Goal: Navigation & Orientation: Find specific page/section

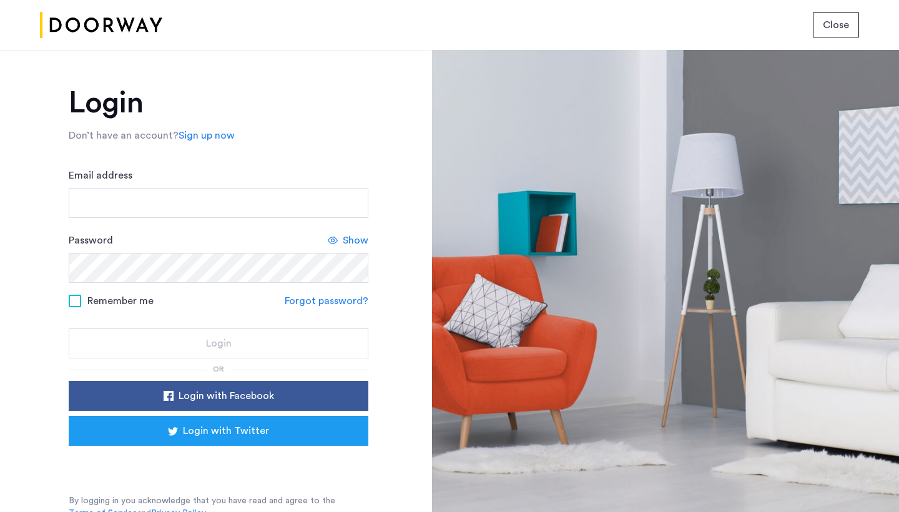
click at [265, 469] on div "Sign in with Google. Opens in new tab" at bounding box center [219, 462] width 250 height 27
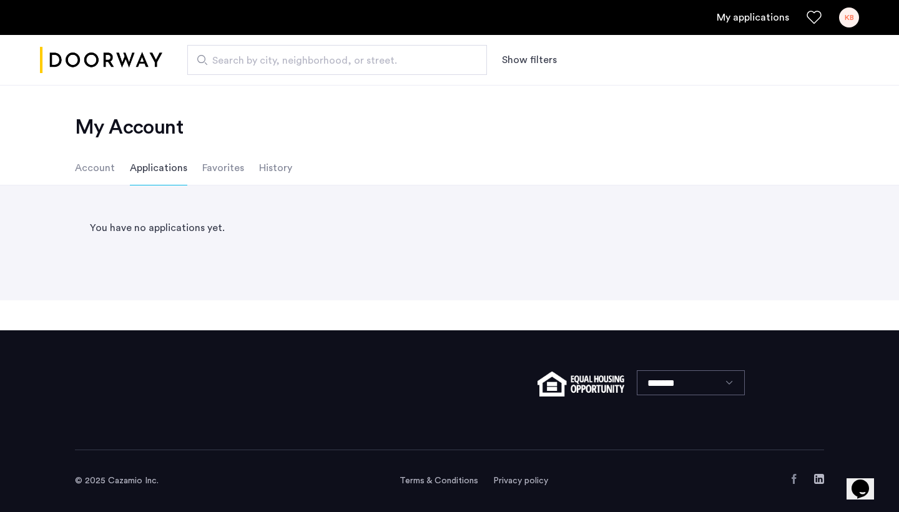
click at [213, 172] on li "Favorites" at bounding box center [223, 167] width 42 height 35
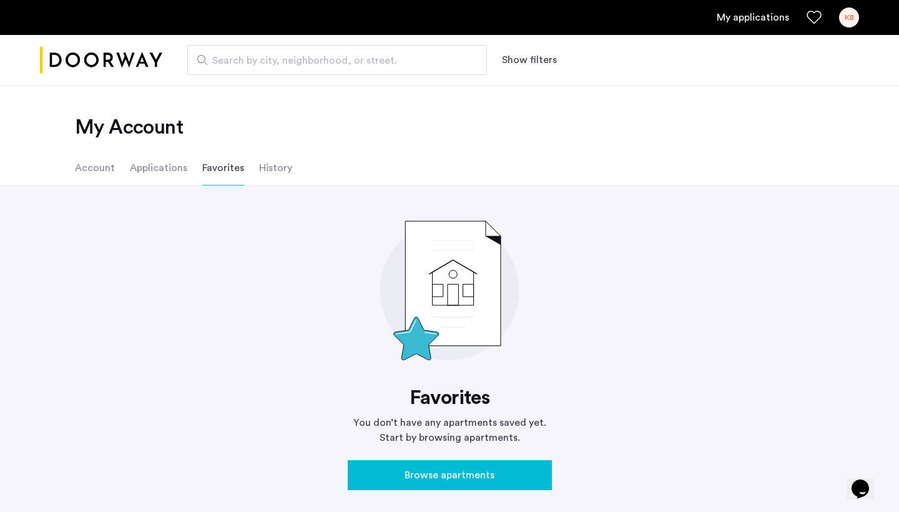
click at [98, 159] on li "Account" at bounding box center [95, 167] width 40 height 35
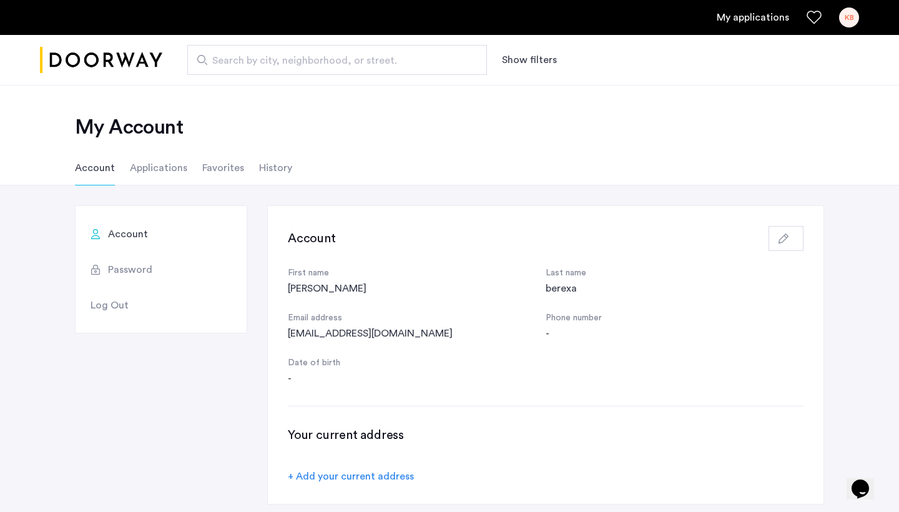
click at [160, 166] on li "Applications" at bounding box center [158, 167] width 57 height 35
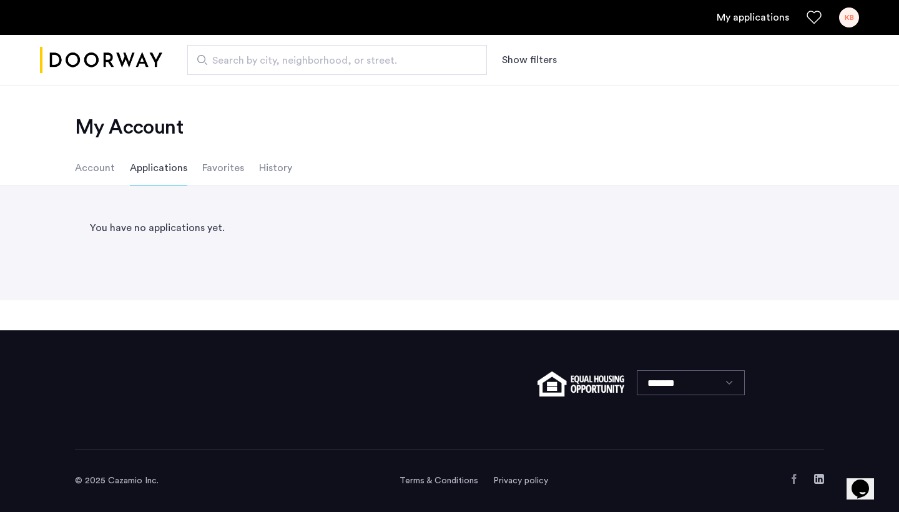
click at [222, 182] on li "Favorites" at bounding box center [223, 167] width 42 height 35
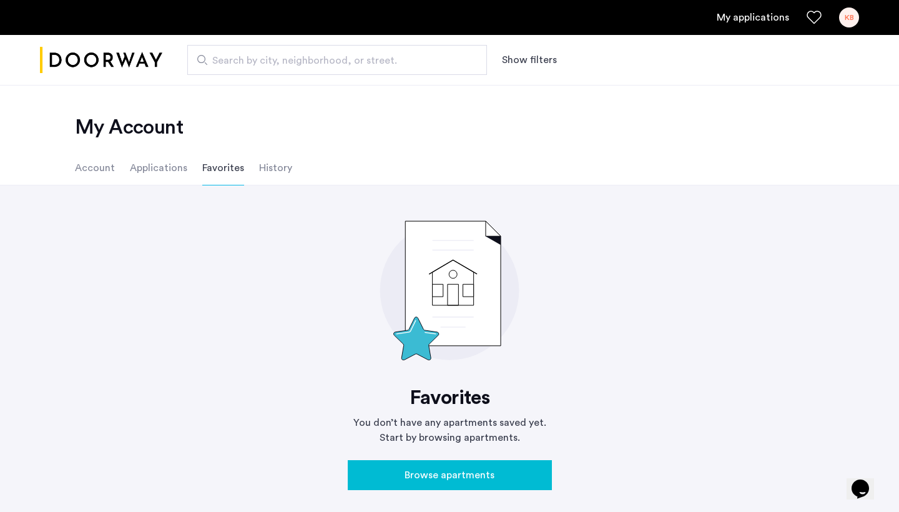
click at [272, 171] on li "History" at bounding box center [275, 167] width 33 height 35
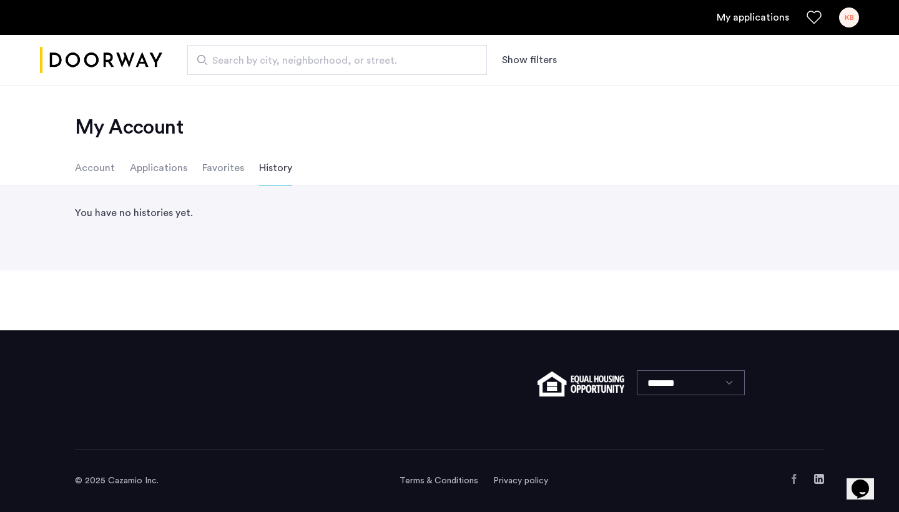
click at [163, 175] on li "Applications" at bounding box center [158, 167] width 57 height 35
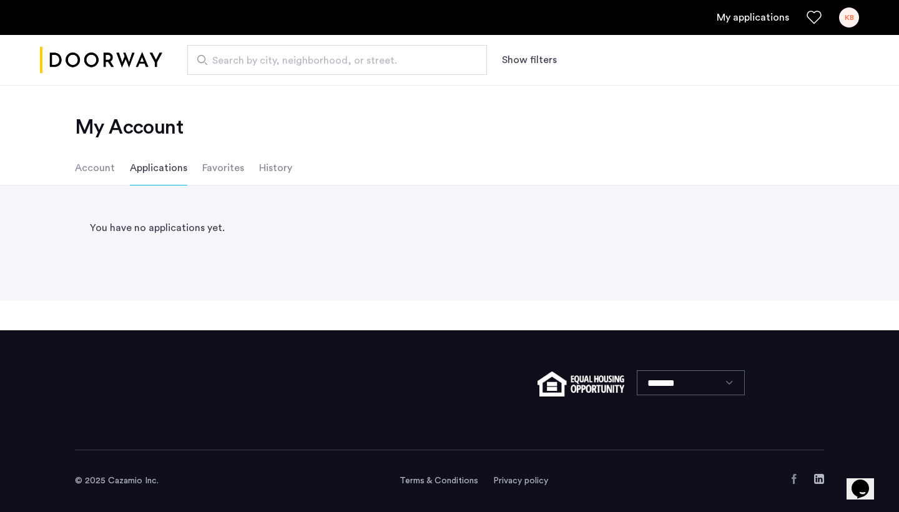
click at [95, 167] on li "Account" at bounding box center [95, 167] width 40 height 35
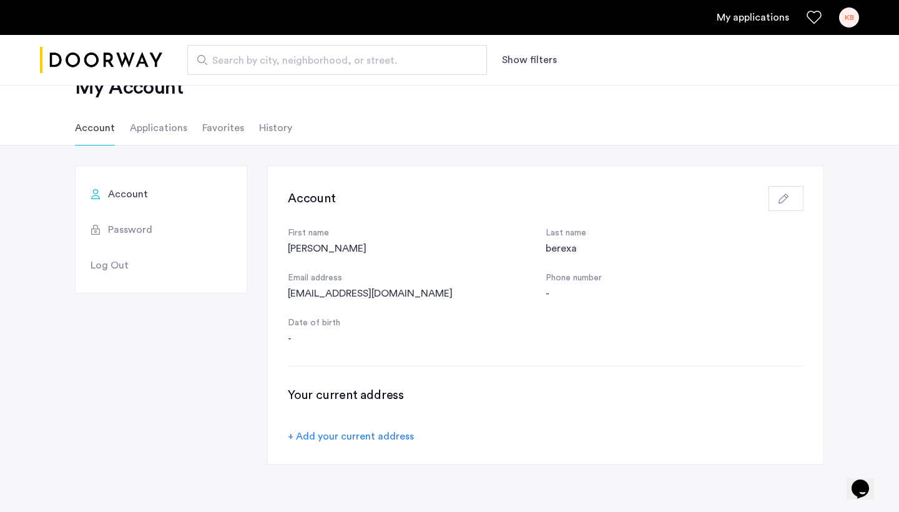
scroll to position [33, 0]
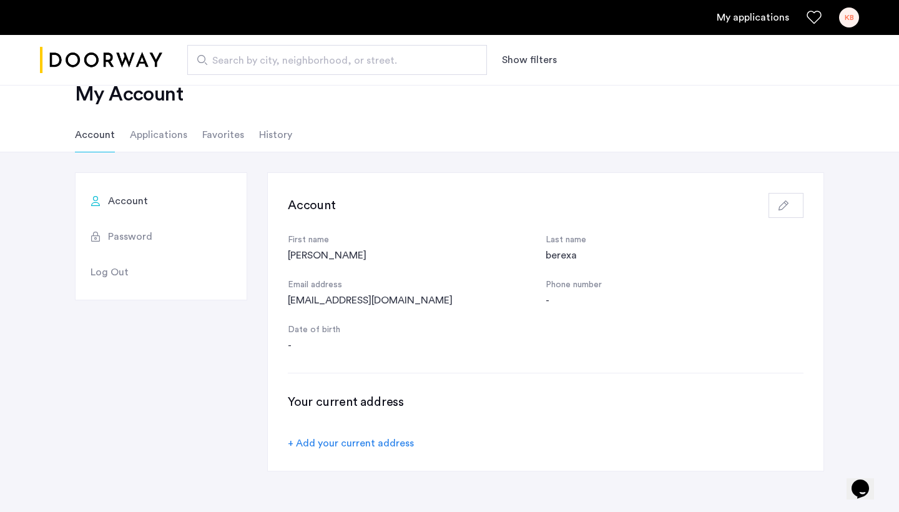
click at [145, 134] on li "Applications" at bounding box center [158, 134] width 57 height 35
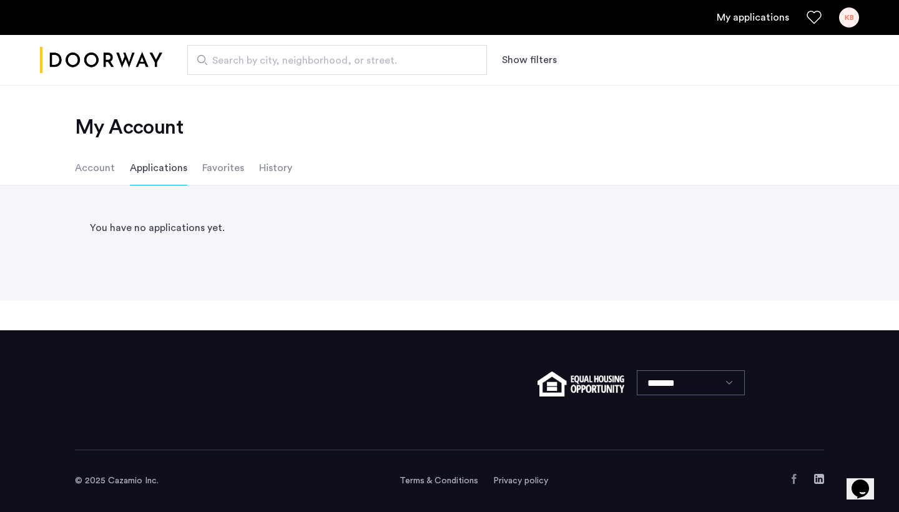
click at [233, 168] on li "Favorites" at bounding box center [223, 167] width 42 height 35
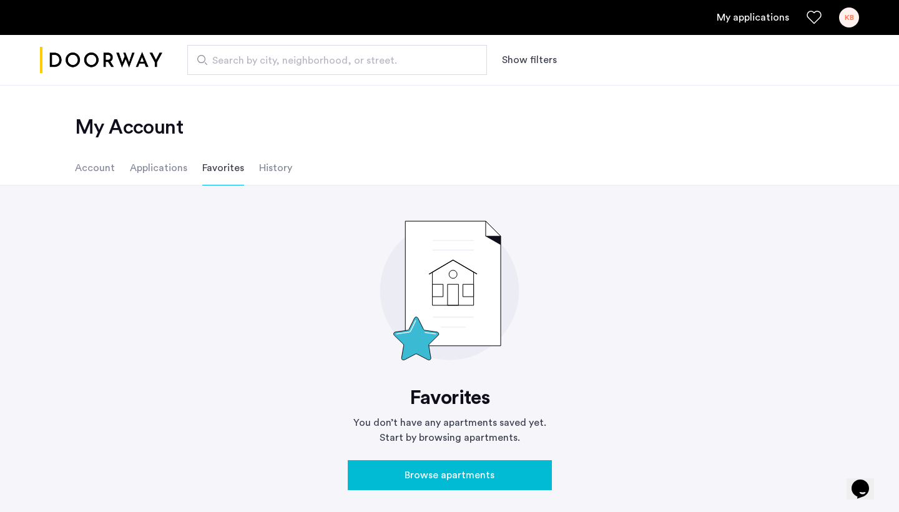
click at [278, 177] on li "History" at bounding box center [275, 167] width 33 height 35
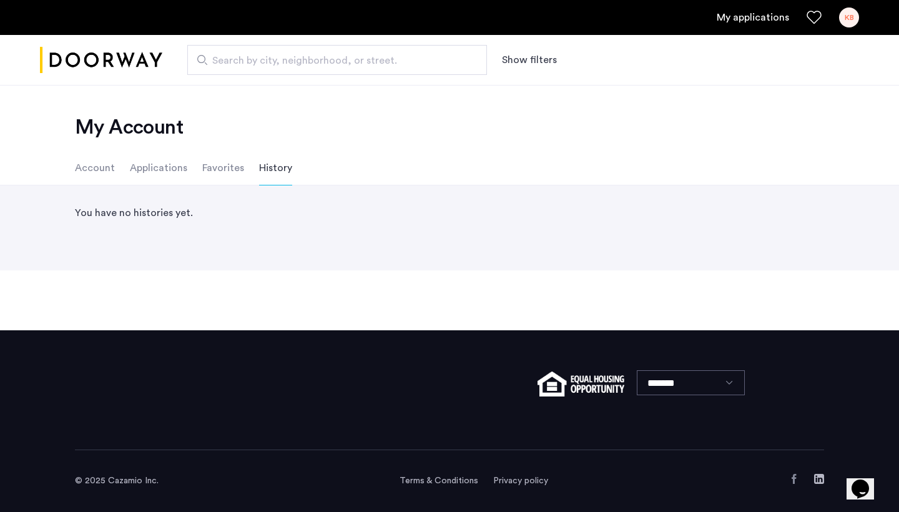
click at [100, 167] on li "Account" at bounding box center [95, 167] width 40 height 35
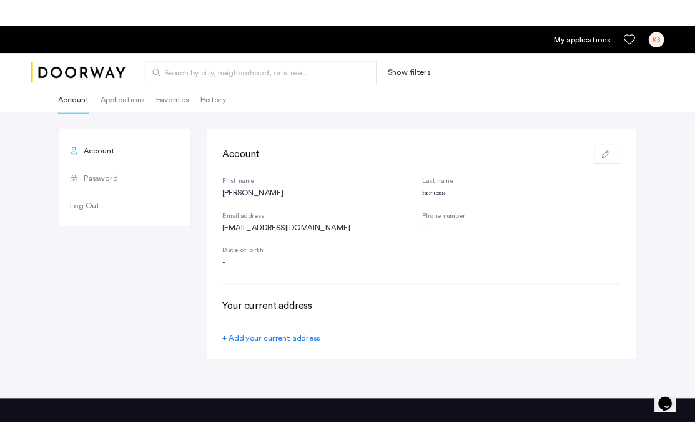
scroll to position [75, 0]
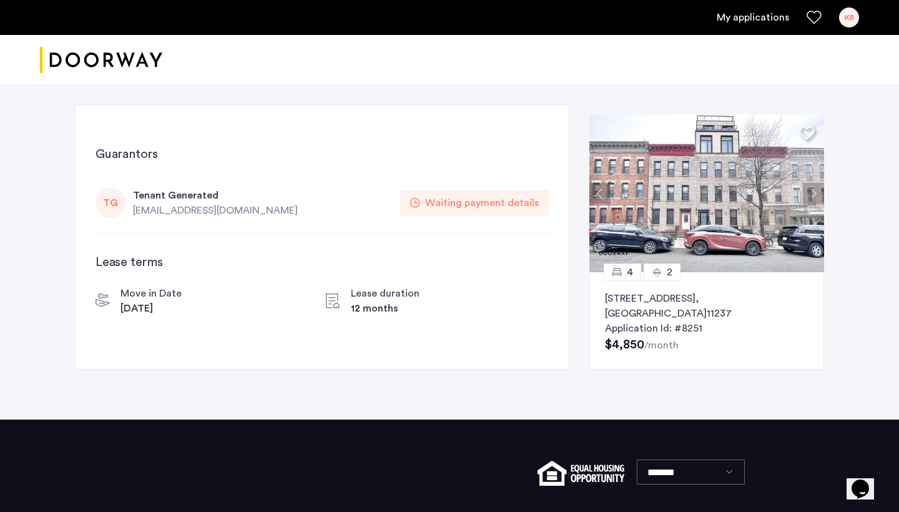
scroll to position [7, 0]
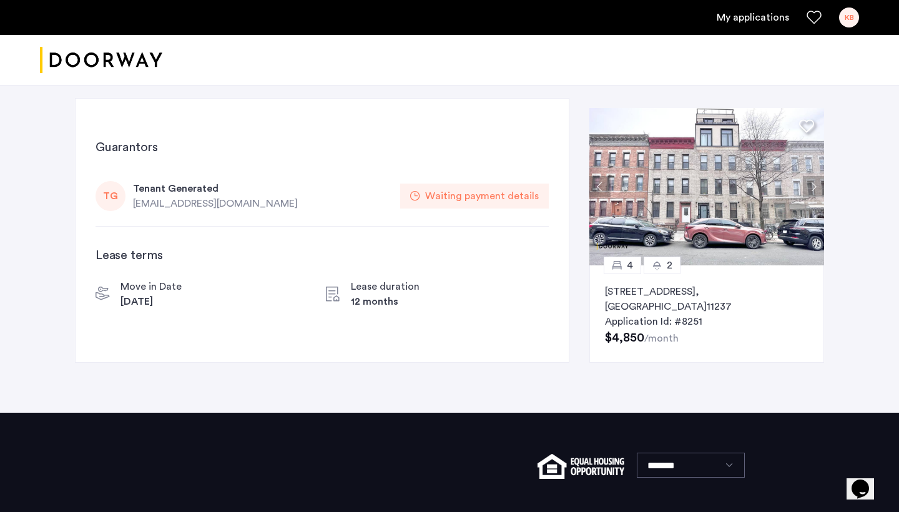
click at [472, 198] on div "Waiting payment details" at bounding box center [482, 195] width 114 height 15
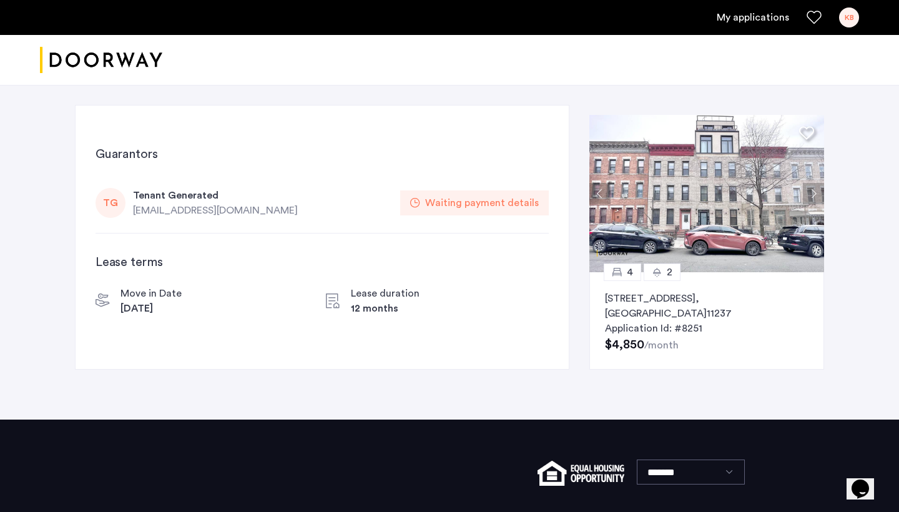
scroll to position [0, 0]
click at [745, 20] on link "My applications" at bounding box center [753, 17] width 72 height 15
